Goal: Book appointment/travel/reservation

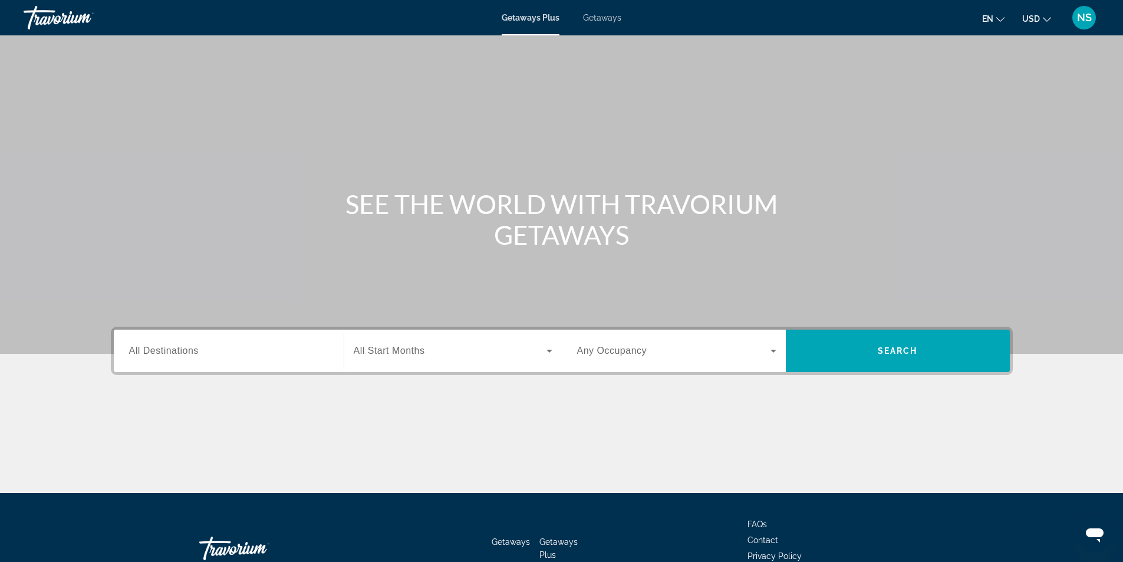
click at [149, 346] on span "All Destinations" at bounding box center [164, 351] width 70 height 10
click at [149, 346] on input "Destination All Destinations" at bounding box center [228, 351] width 199 height 14
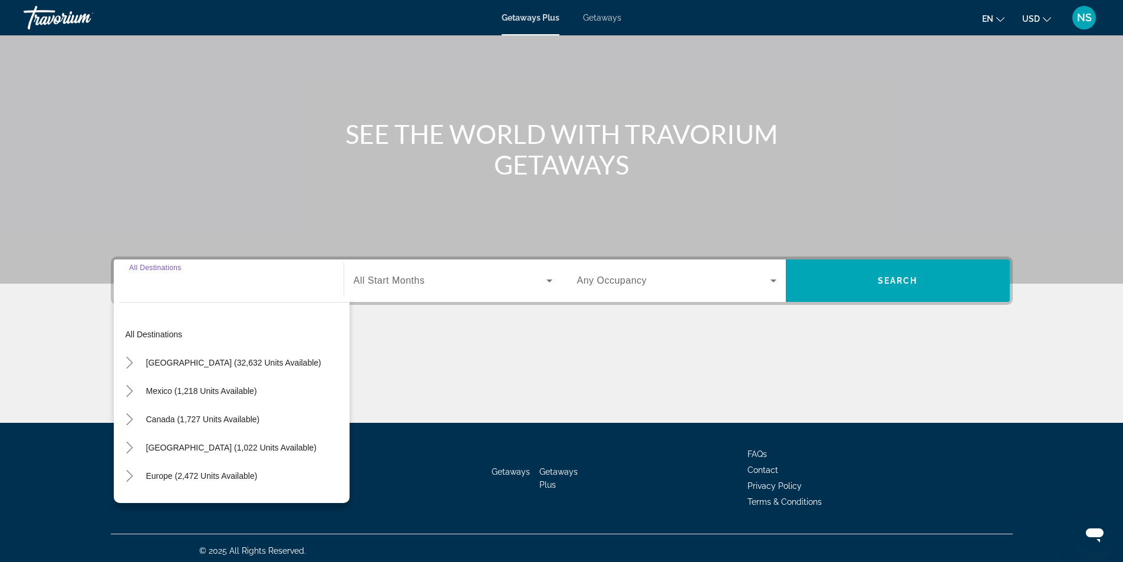
scroll to position [75, 0]
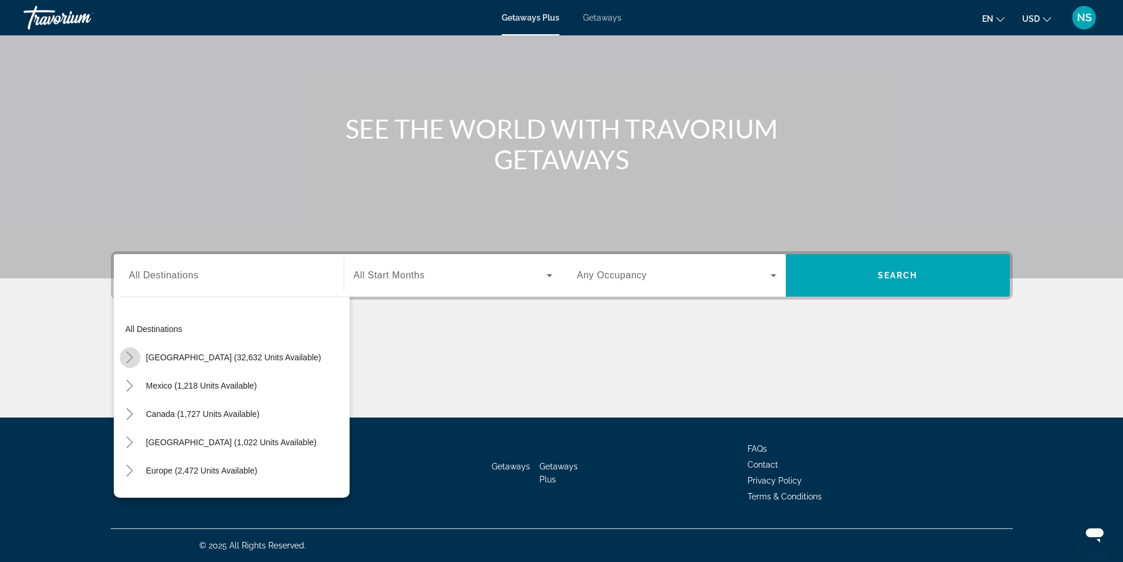
click at [131, 360] on icon "Toggle United States (32,632 units available)" at bounding box center [130, 357] width 12 height 12
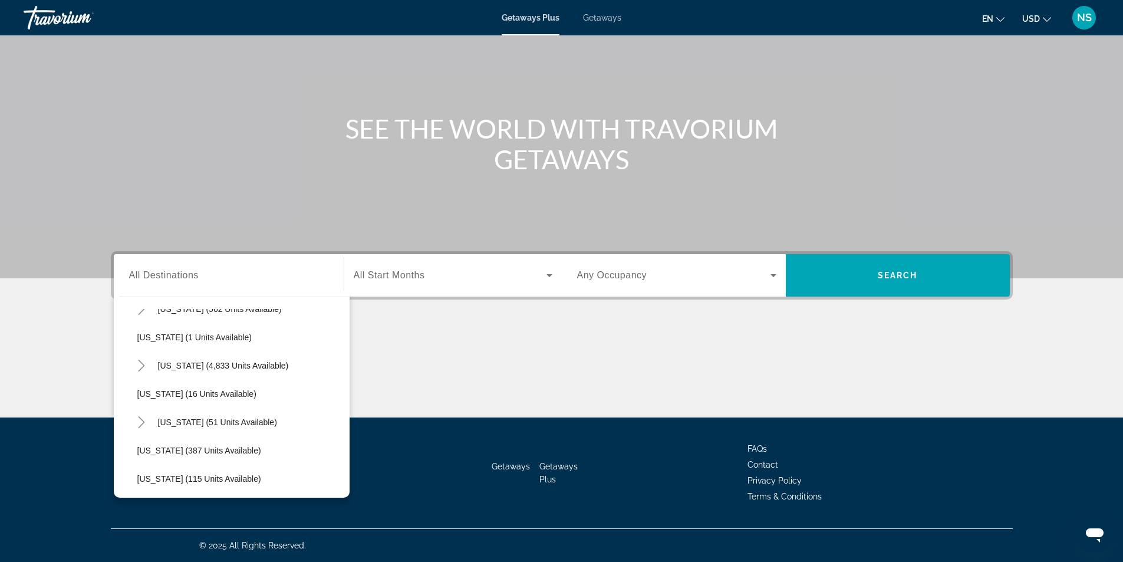
scroll to position [211, 0]
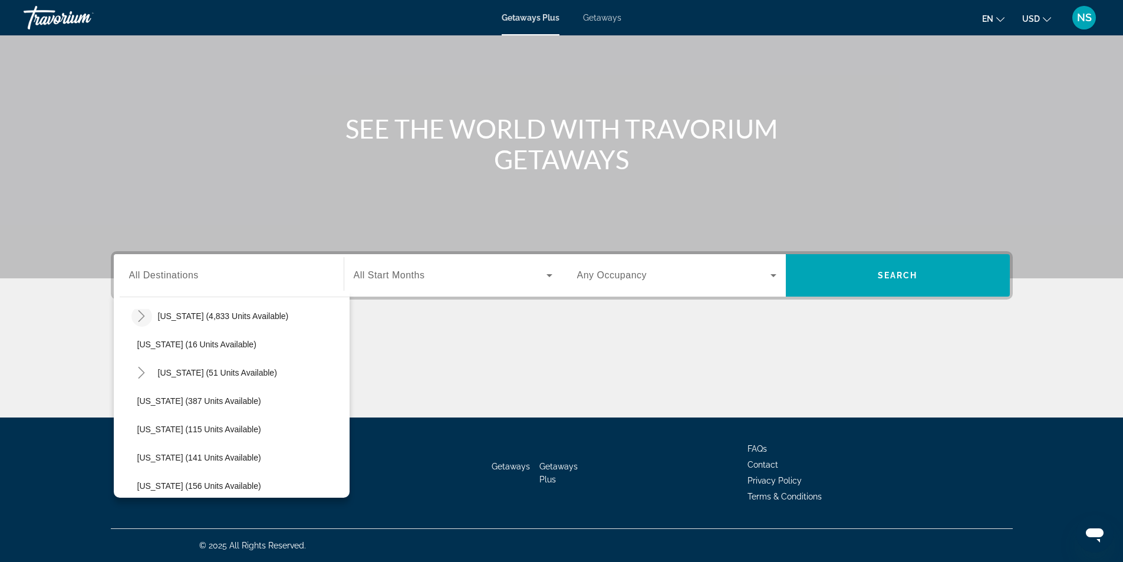
click at [142, 318] on icon "Toggle Florida (4,833 units available)" at bounding box center [142, 316] width 6 height 12
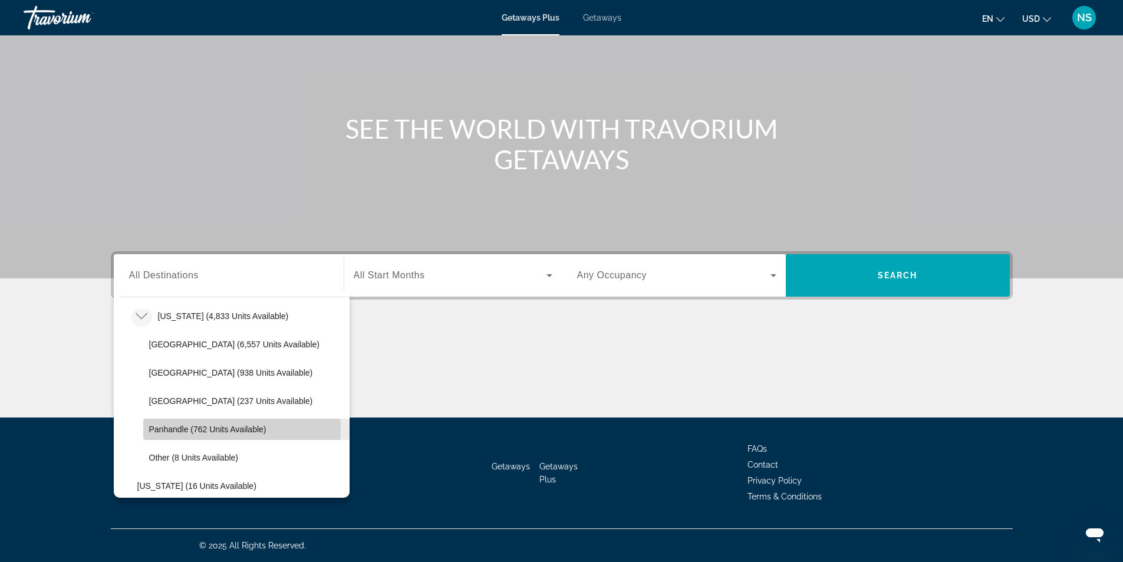
drag, startPoint x: 186, startPoint y: 429, endPoint x: 203, endPoint y: 424, distance: 18.3
click at [187, 429] on span "Panhandle (762 units available)" at bounding box center [207, 429] width 117 height 9
type input "**********"
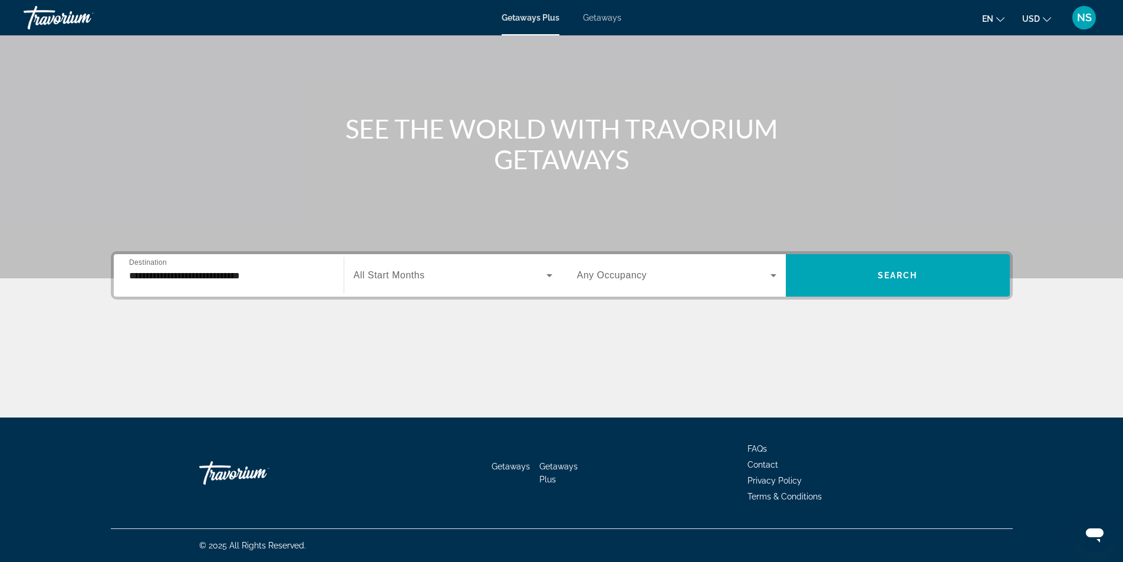
click at [600, 274] on span "Any Occupancy" at bounding box center [612, 275] width 70 height 10
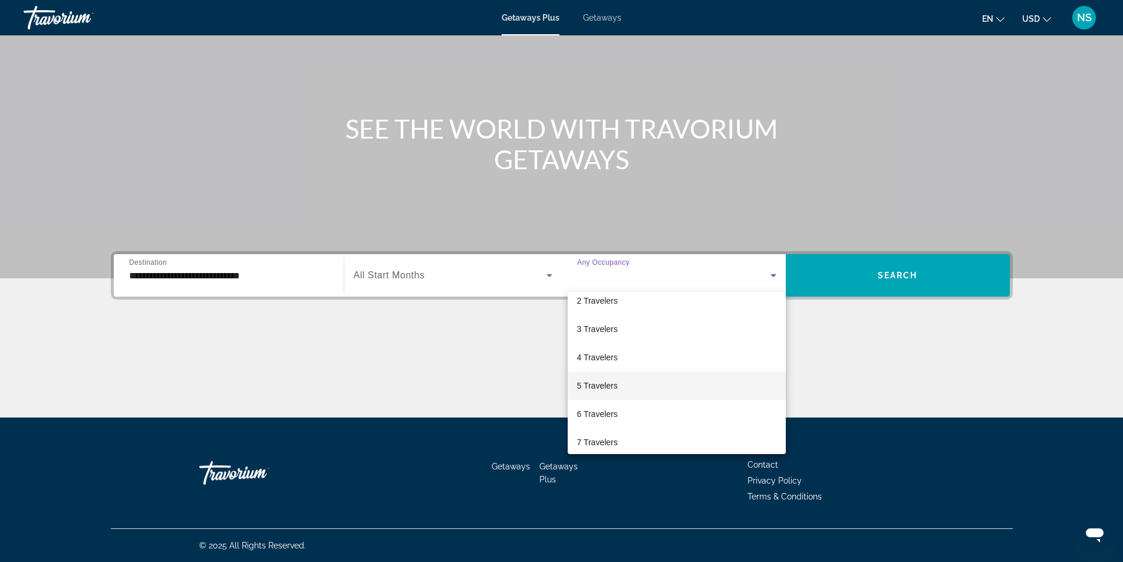
scroll to position [59, 0]
click at [421, 275] on div at bounding box center [561, 281] width 1123 height 562
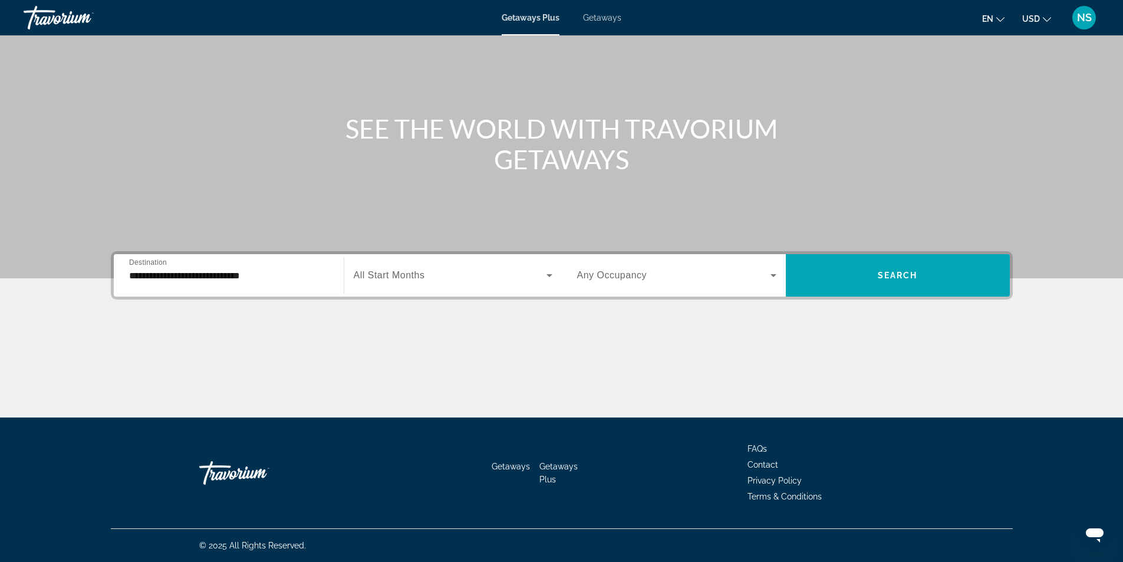
click at [421, 275] on span "All Start Months" at bounding box center [389, 275] width 71 height 10
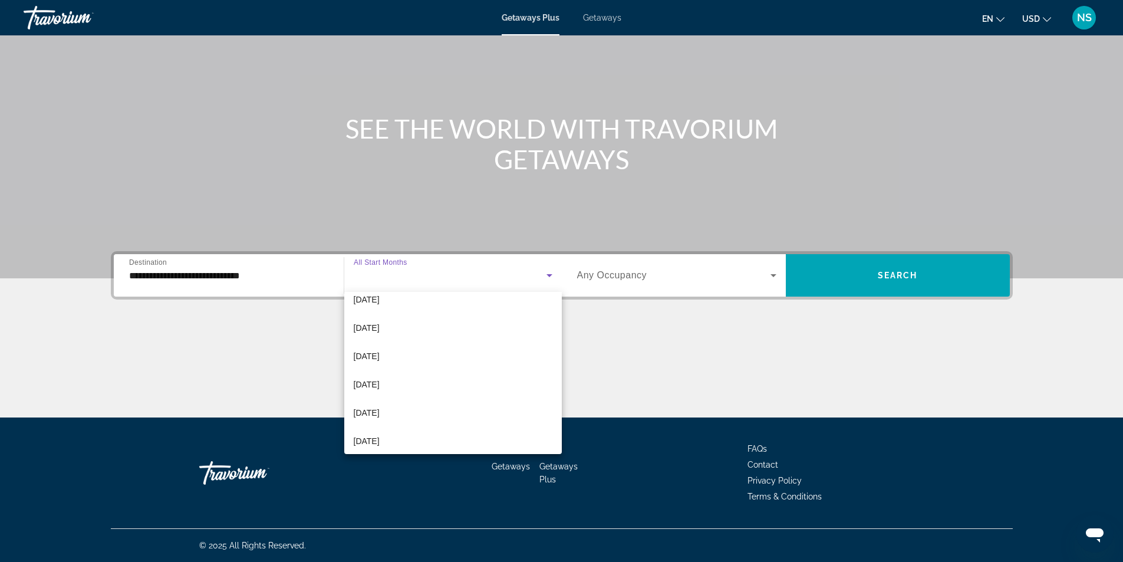
scroll to position [244, 0]
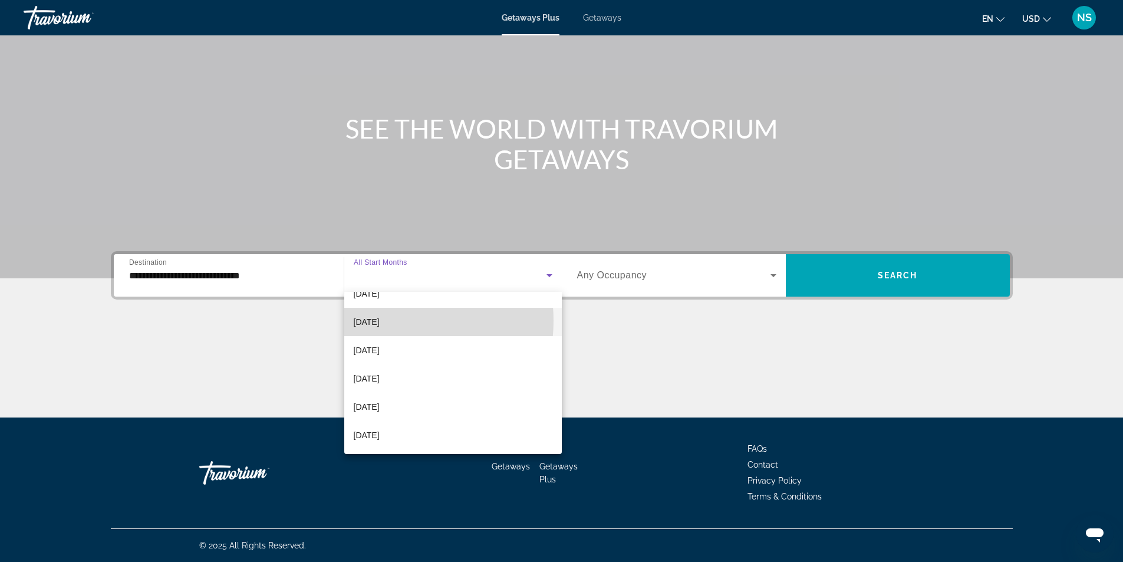
click at [380, 321] on span "[DATE]" at bounding box center [367, 322] width 26 height 14
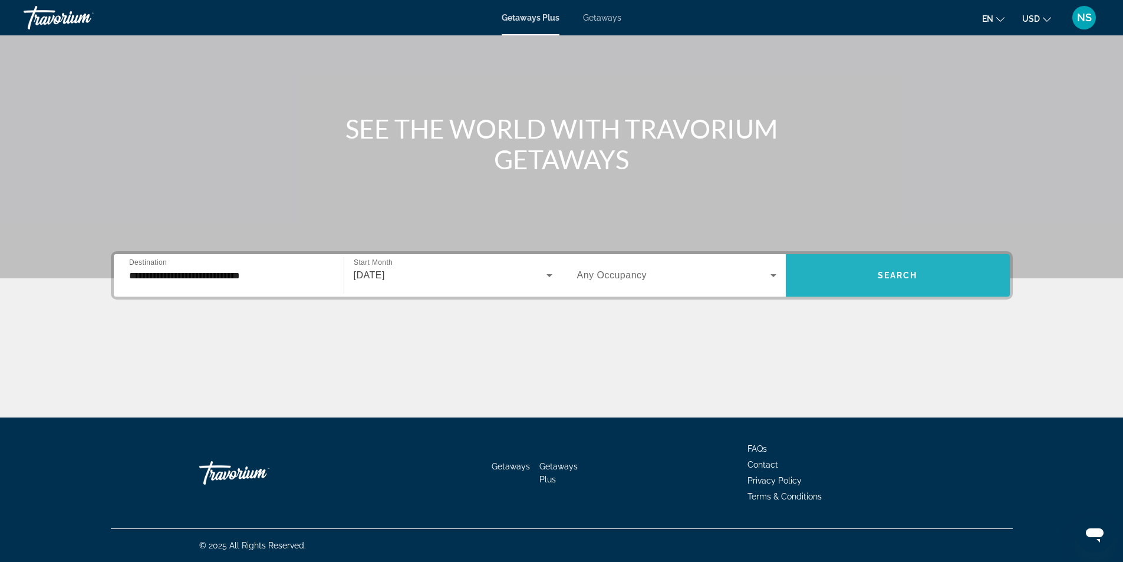
click at [953, 280] on span "Search widget" at bounding box center [898, 275] width 224 height 28
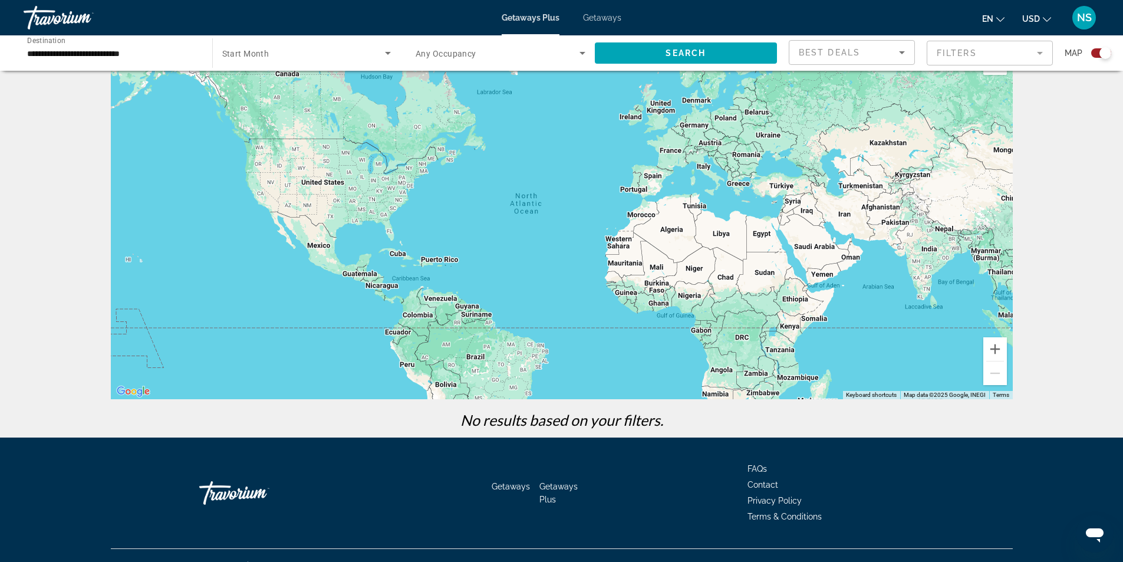
scroll to position [57, 0]
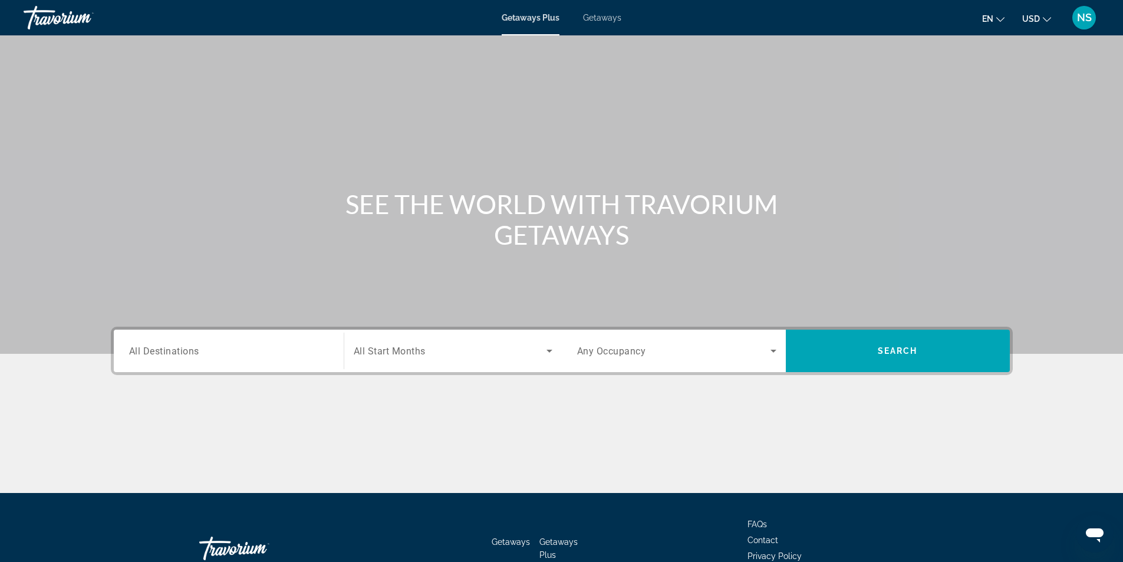
click at [193, 350] on span "All Destinations" at bounding box center [164, 350] width 70 height 11
click at [193, 350] on input "Destination All Destinations" at bounding box center [228, 351] width 199 height 14
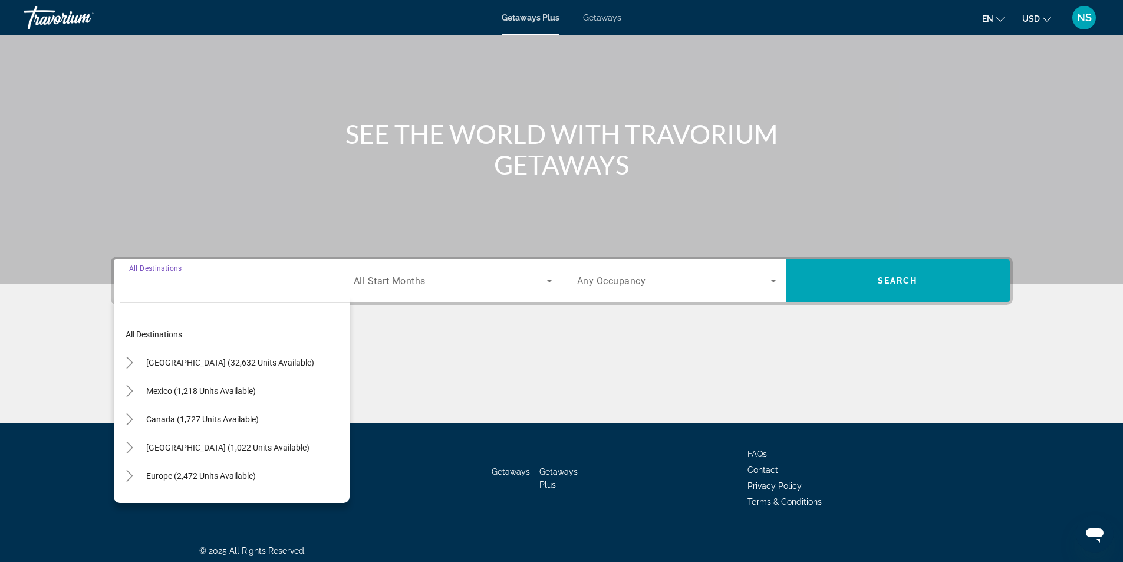
scroll to position [75, 0]
